Goal: Task Accomplishment & Management: Manage account settings

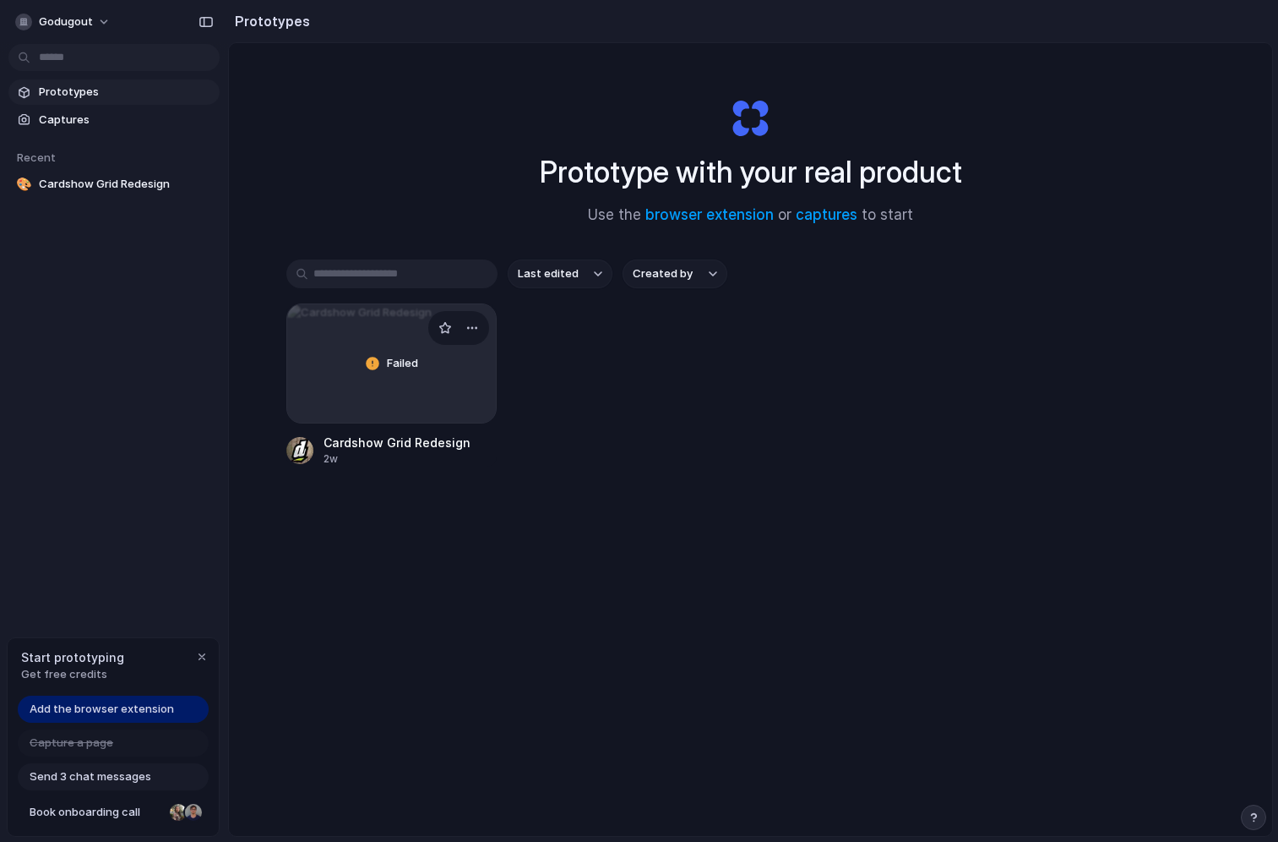
click at [347, 322] on div "Failed" at bounding box center [392, 363] width 210 height 118
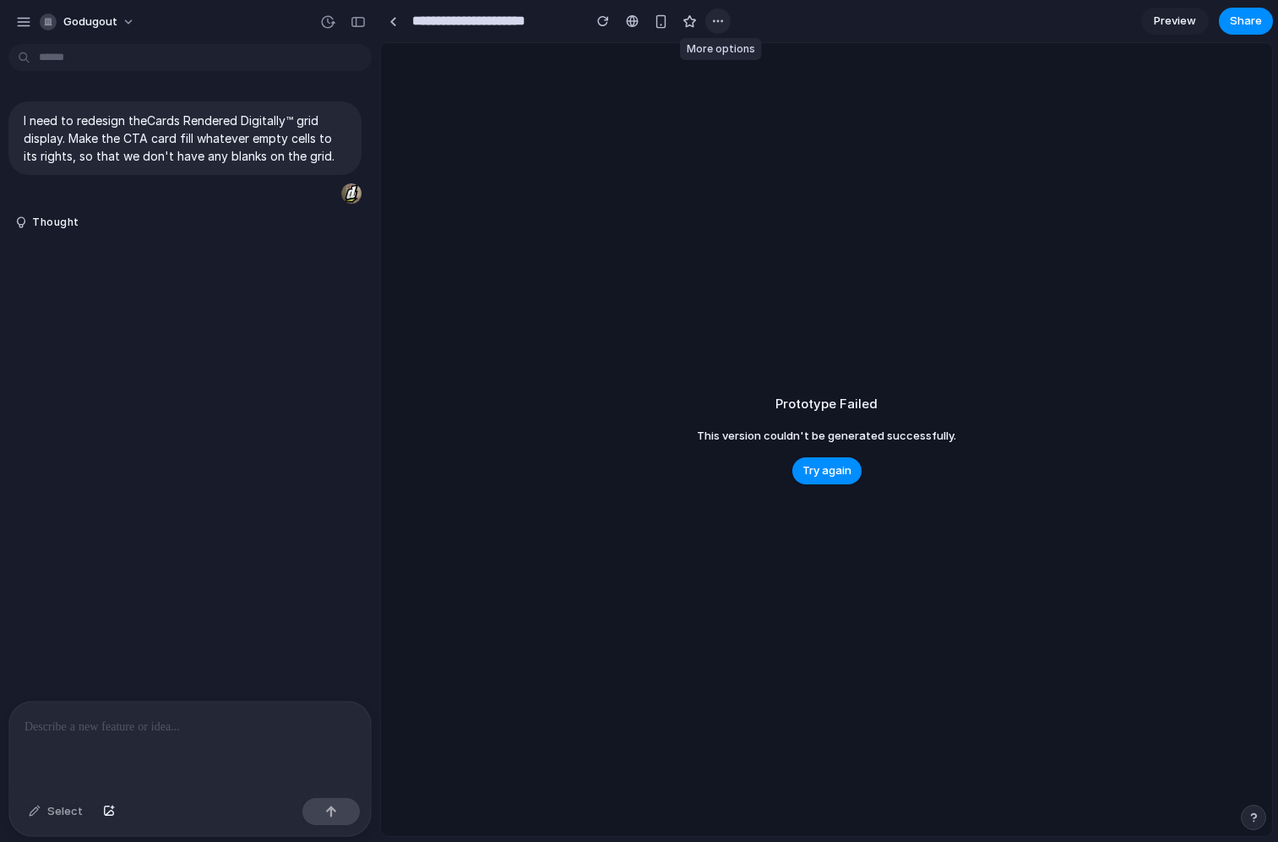
click at [726, 19] on button "button" at bounding box center [717, 20] width 25 height 25
click at [730, 83] on div "Delete" at bounding box center [743, 85] width 54 height 17
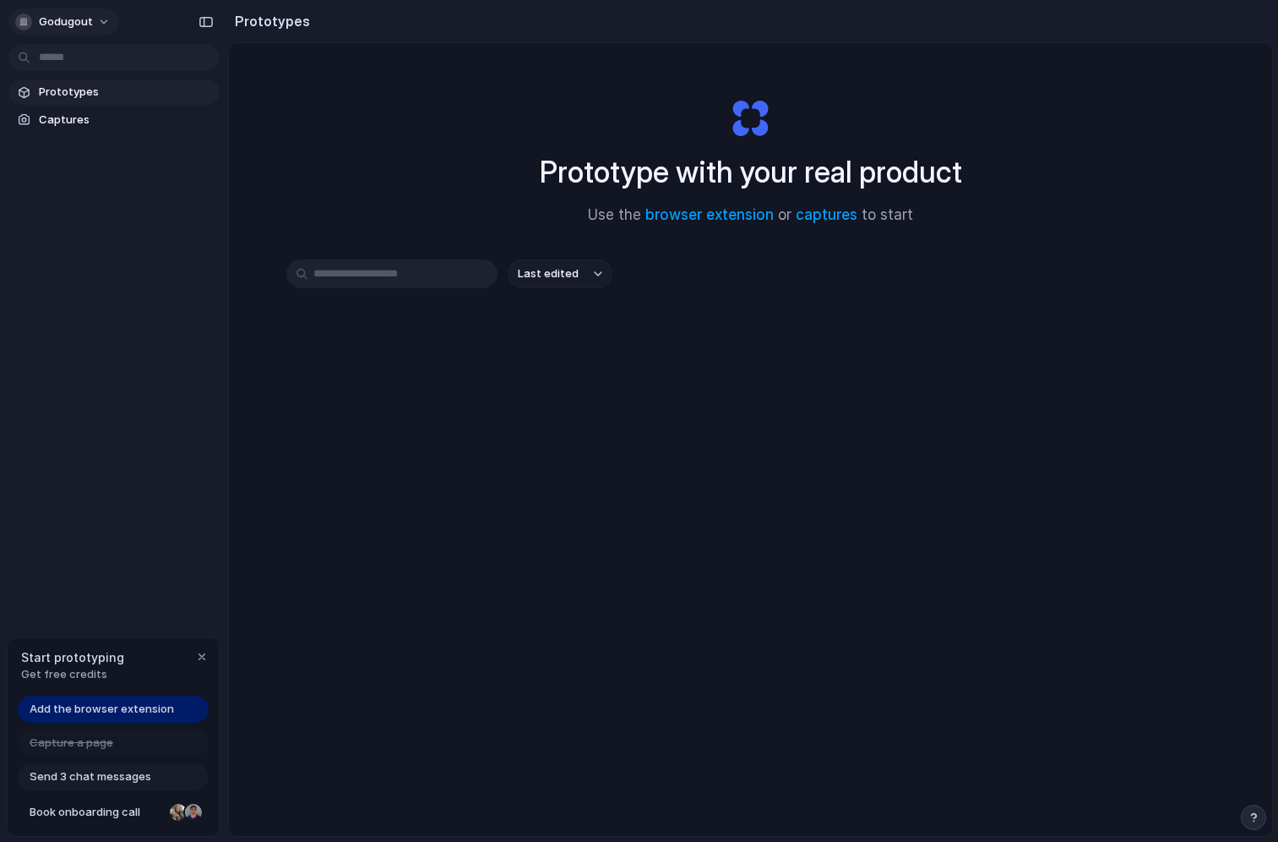
click at [61, 16] on span "godugout" at bounding box center [66, 22] width 54 height 17
click at [557, 39] on div "Settings Invite members Change theme Sign out" at bounding box center [639, 421] width 1278 height 842
